Goal: Information Seeking & Learning: Learn about a topic

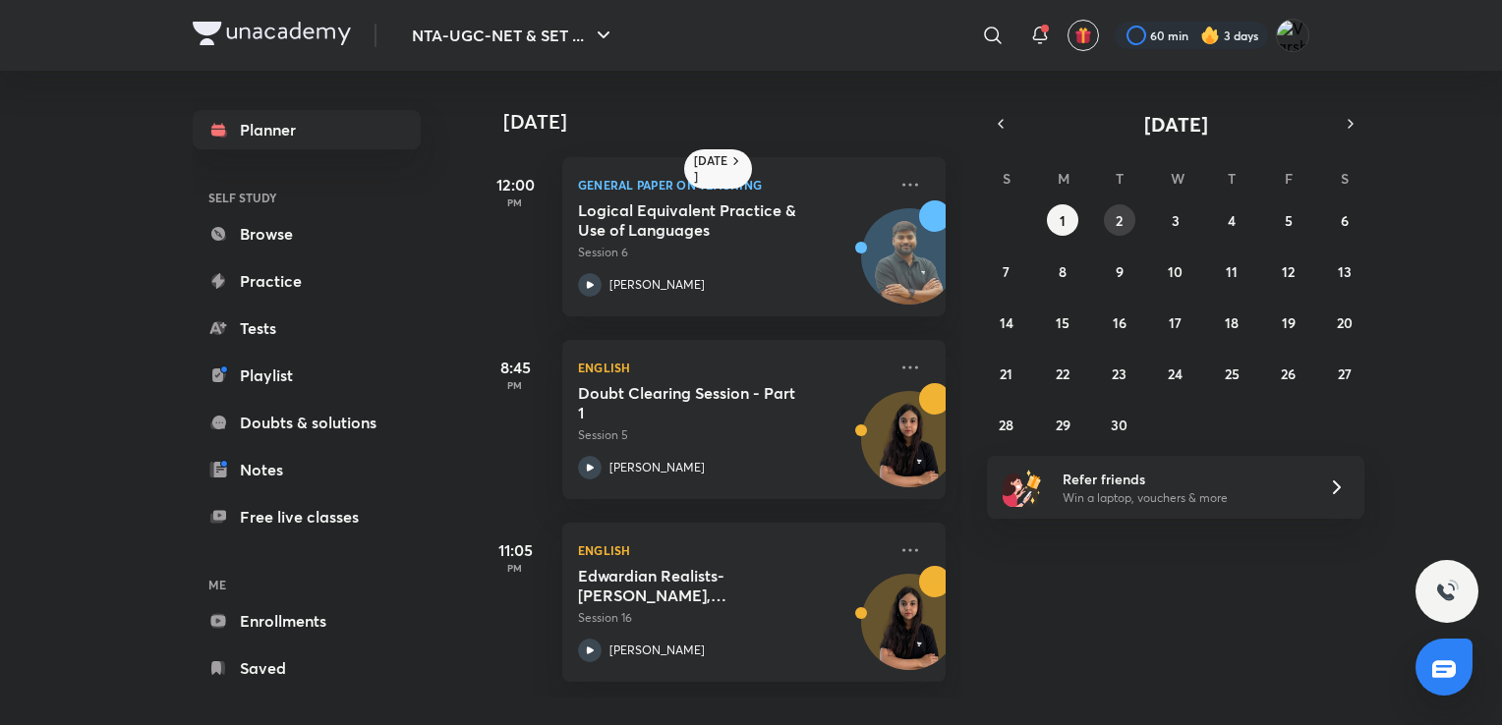
click at [1116, 222] on abbr "2" at bounding box center [1118, 220] width 7 height 19
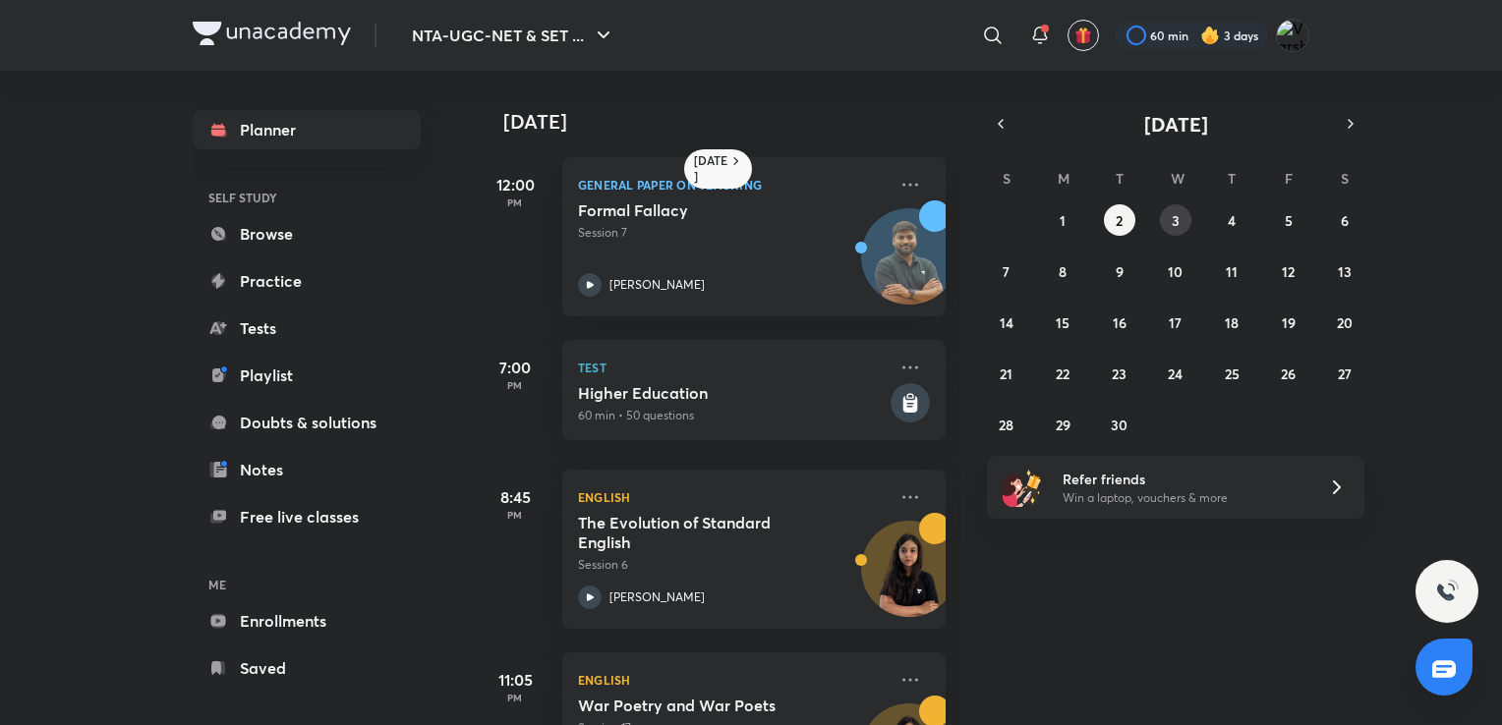
click at [1167, 227] on button "3" at bounding box center [1175, 219] width 31 height 31
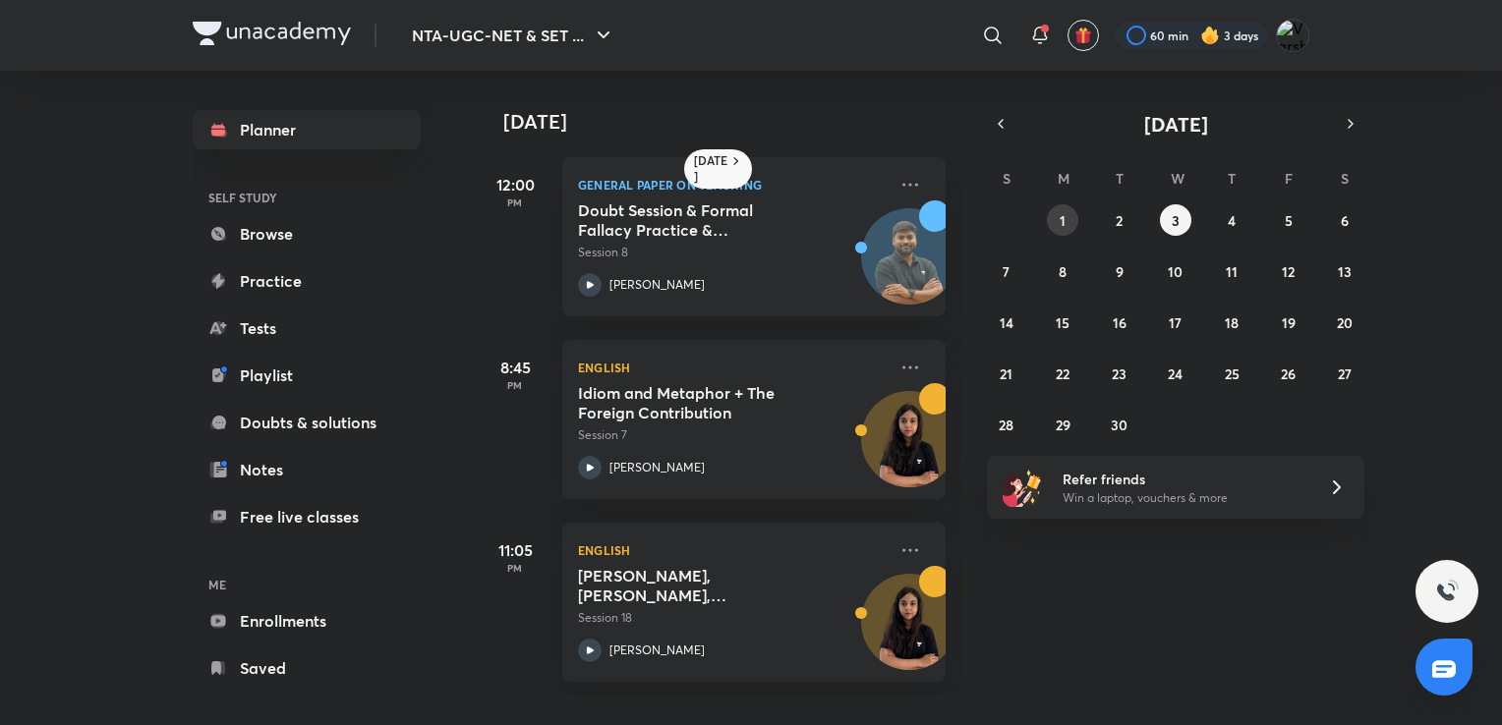
click at [1077, 224] on button "1" at bounding box center [1062, 219] width 31 height 31
click at [730, 390] on h5 "Doubt Clearing Session - Part 1" at bounding box center [700, 402] width 245 height 39
